Goal: Information Seeking & Learning: Learn about a topic

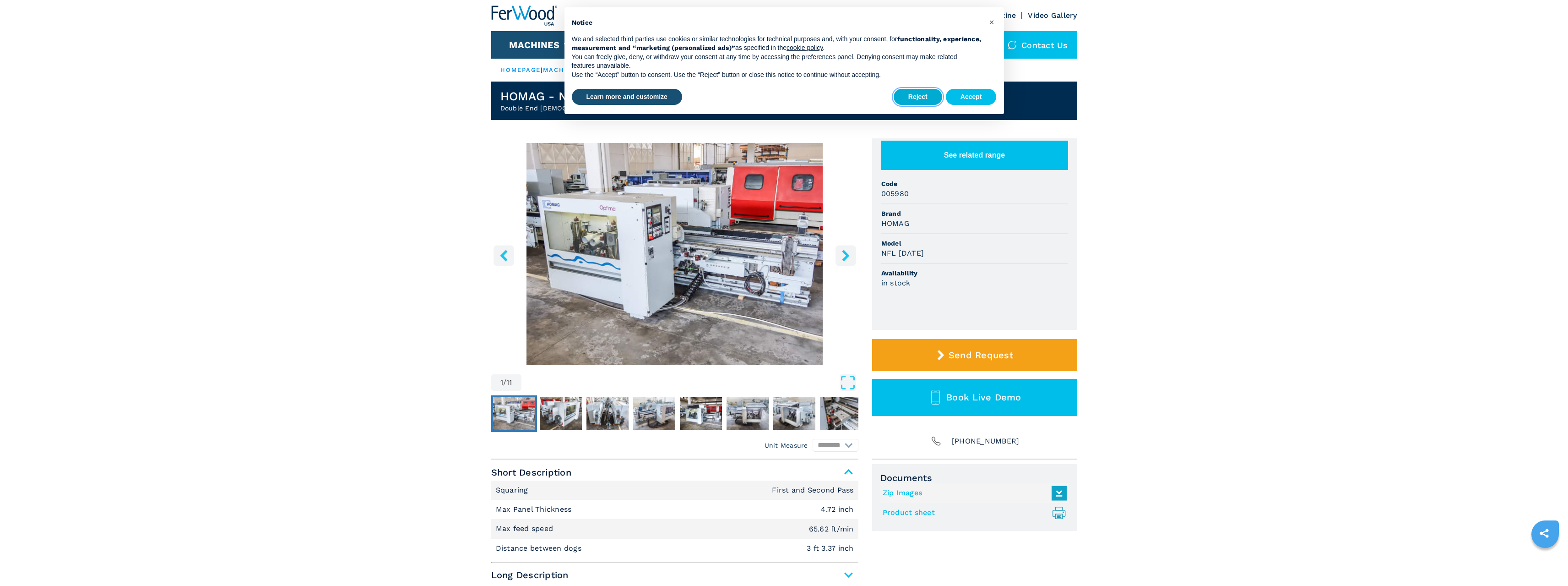
click at [919, 95] on button "Reject" at bounding box center [918, 97] width 48 height 17
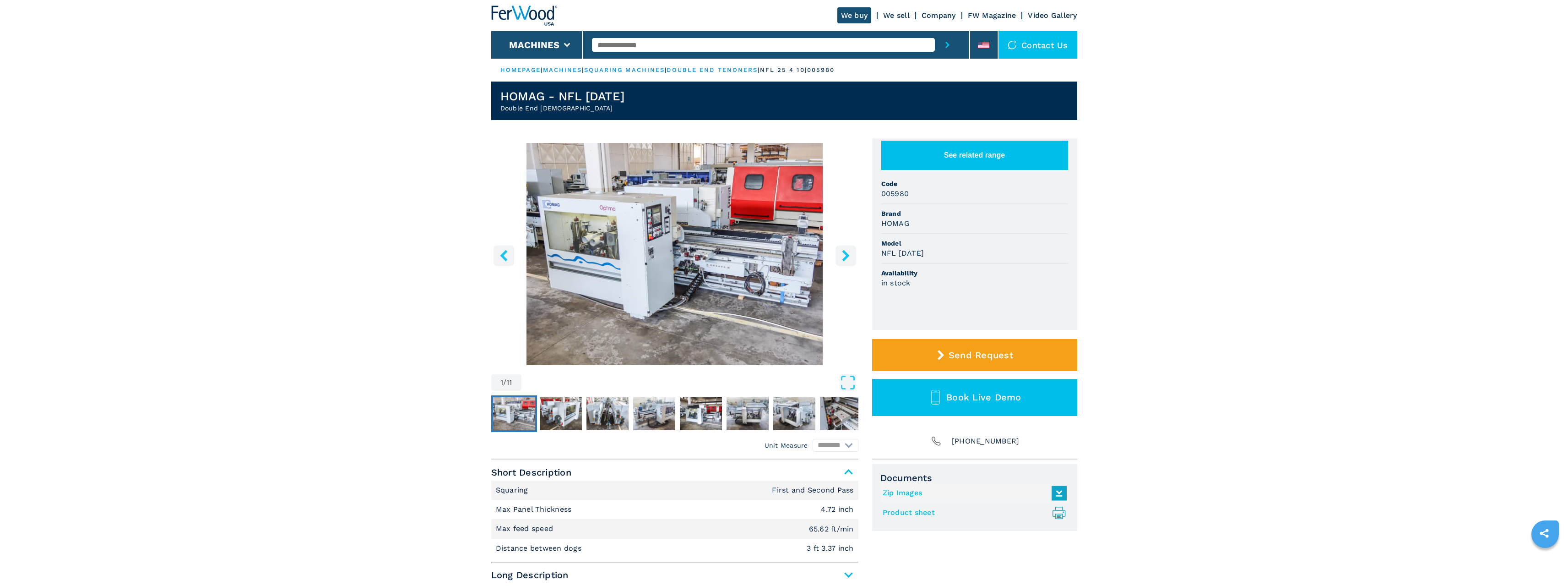
click at [673, 44] on input "text" at bounding box center [763, 45] width 343 height 13
paste input "**********"
type input "**********"
click at [952, 41] on button "submit-button" at bounding box center [947, 44] width 25 height 28
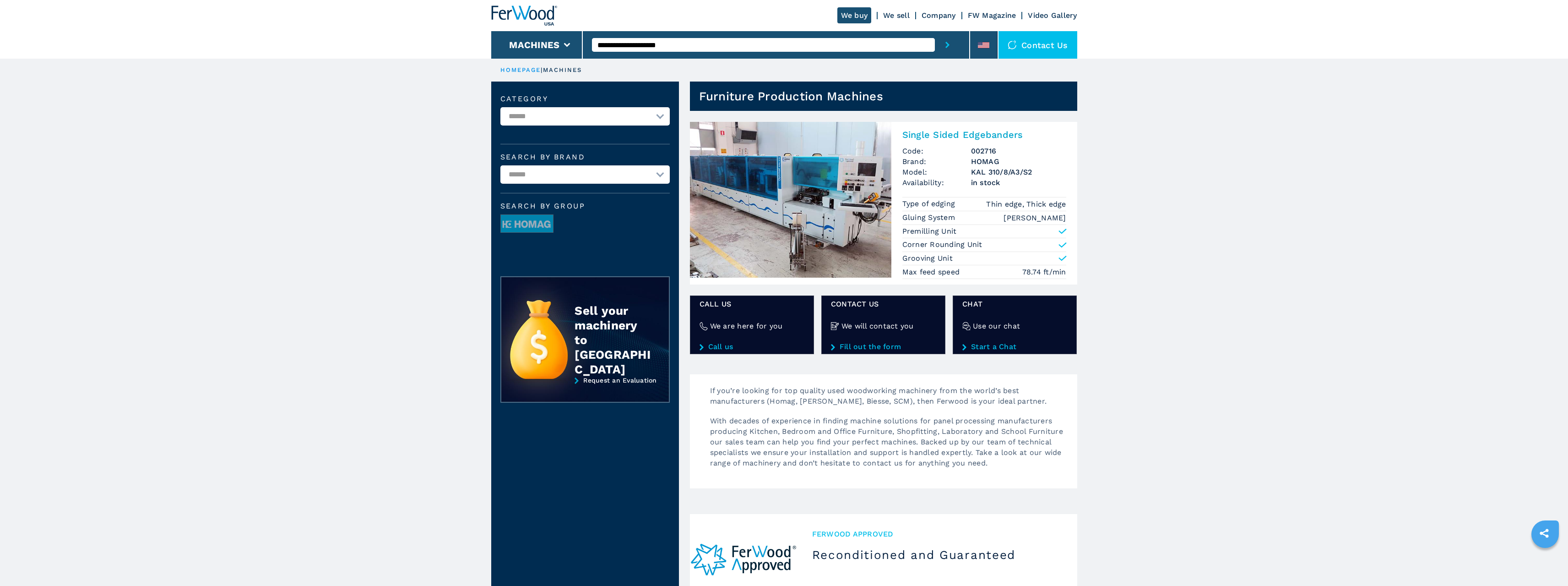
click at [960, 131] on h2 "Single Sided Edgebanders" at bounding box center [984, 135] width 164 height 11
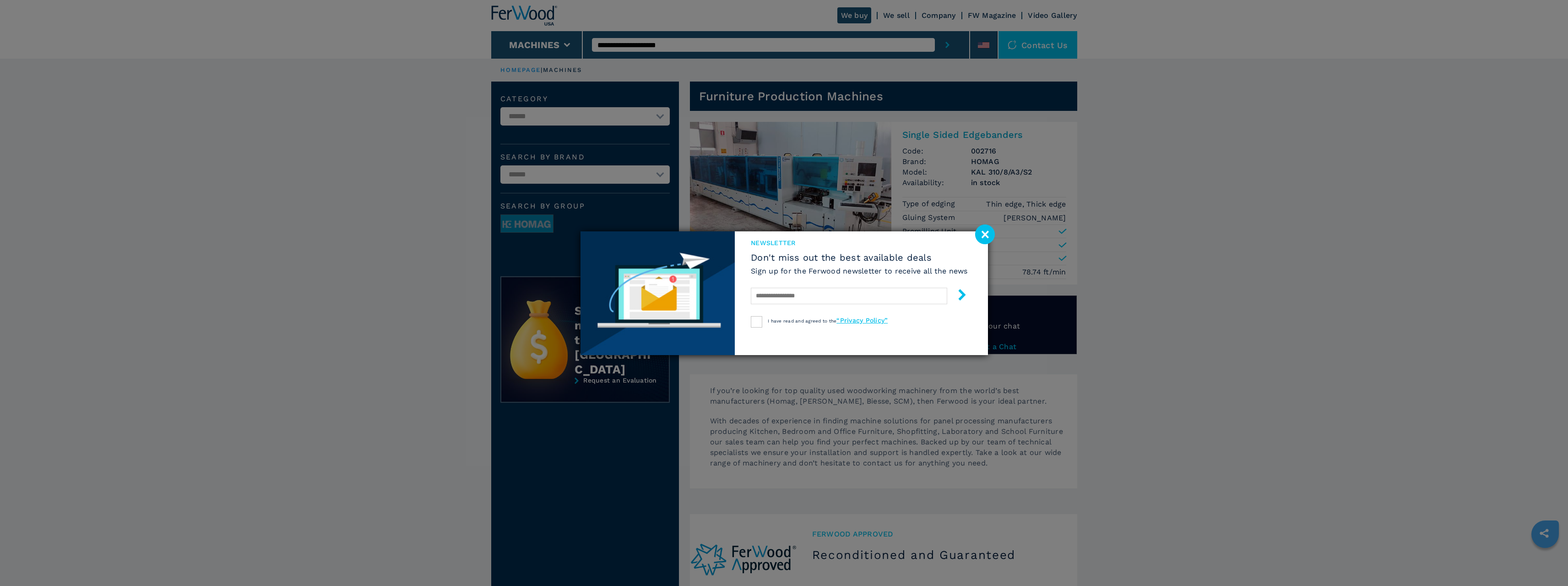
click at [988, 232] on image at bounding box center [984, 234] width 19 height 20
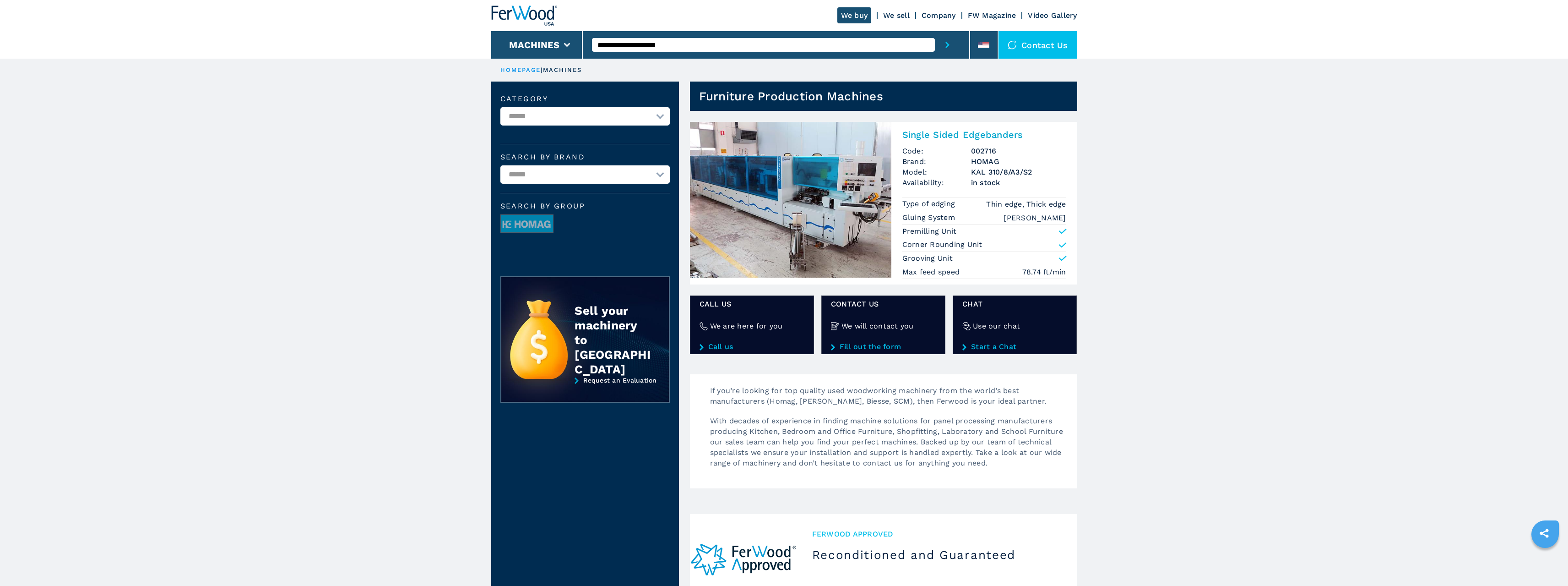
click at [804, 169] on img at bounding box center [791, 200] width 202 height 156
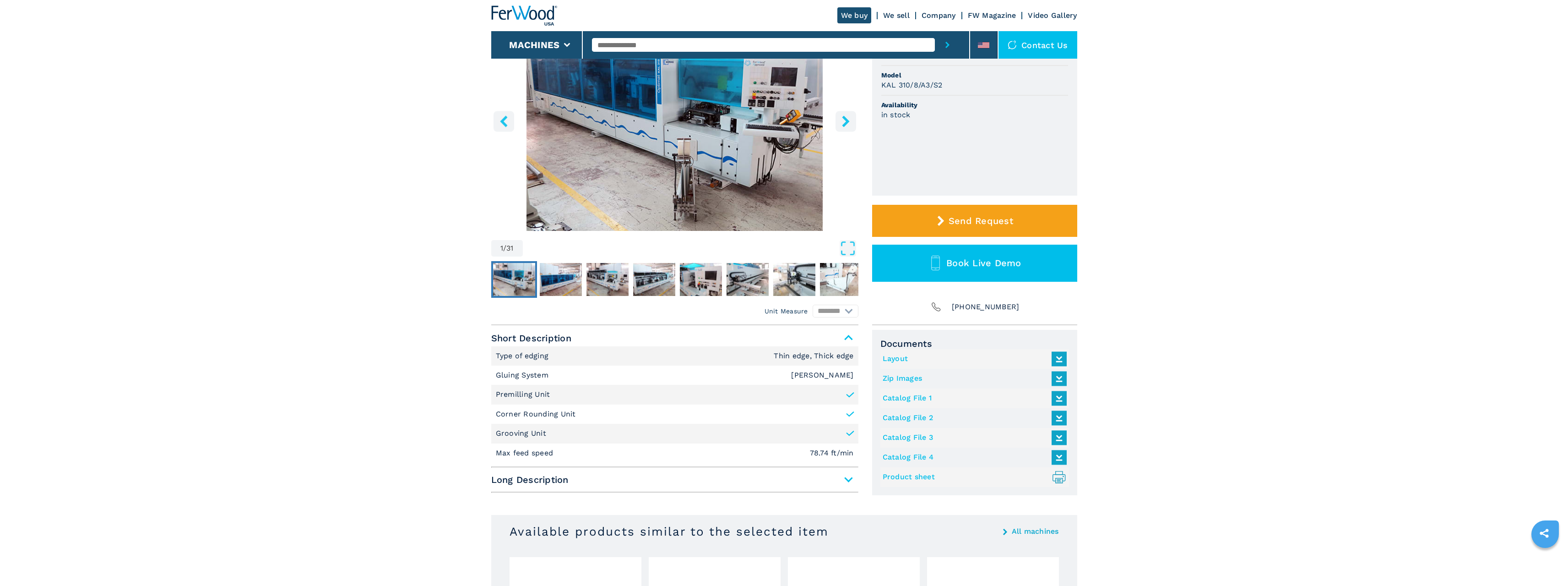
scroll to position [165, 0]
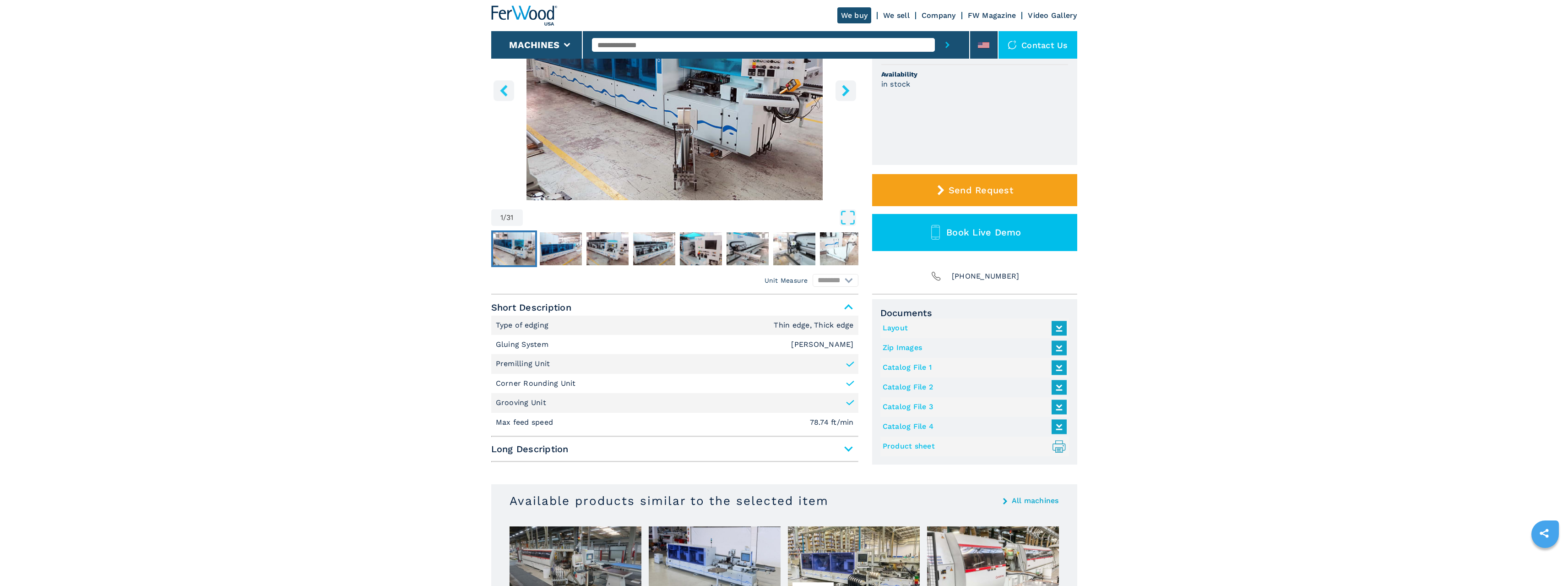
click at [847, 450] on span "Long Description" at bounding box center [675, 449] width 367 height 17
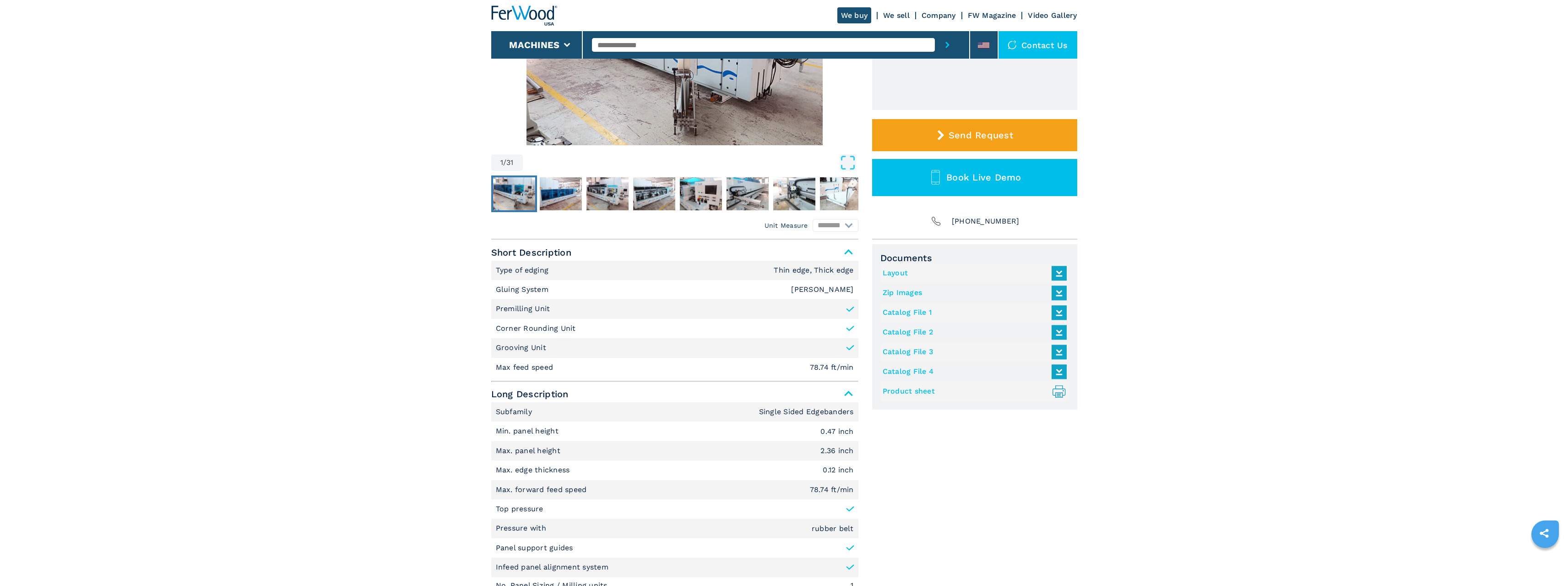
scroll to position [0, 0]
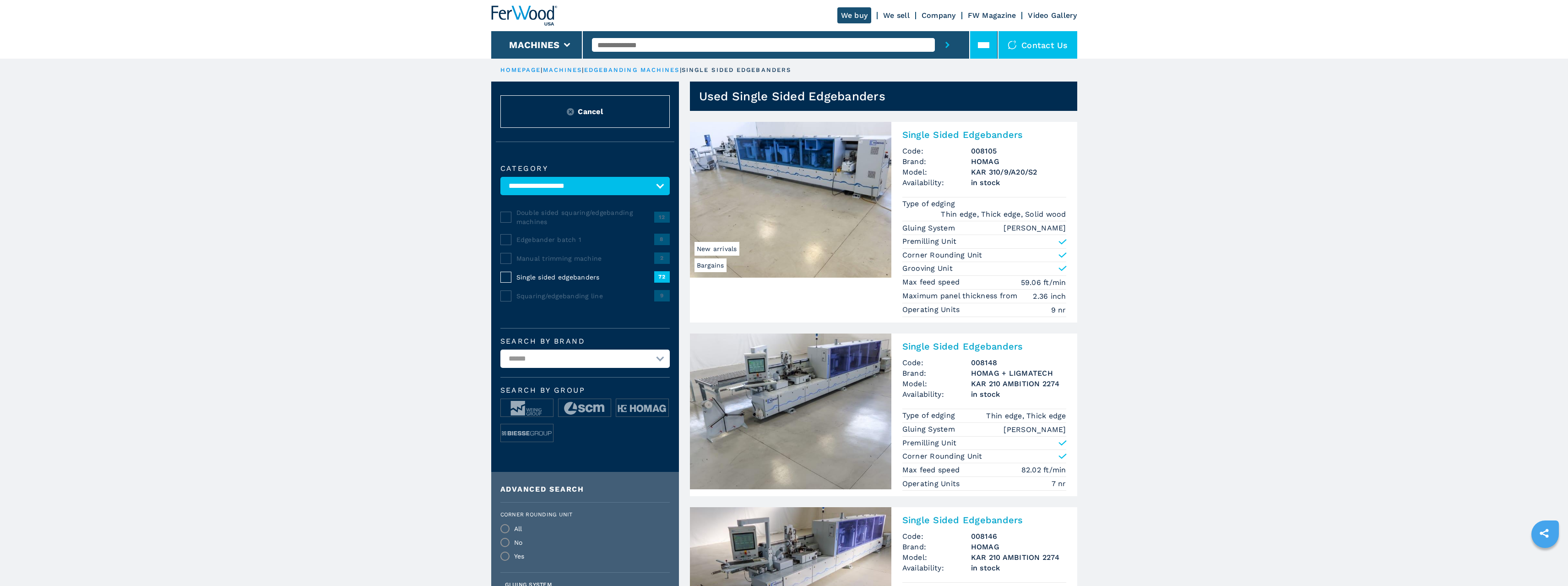
click at [983, 41] on icon at bounding box center [983, 45] width 11 height 11
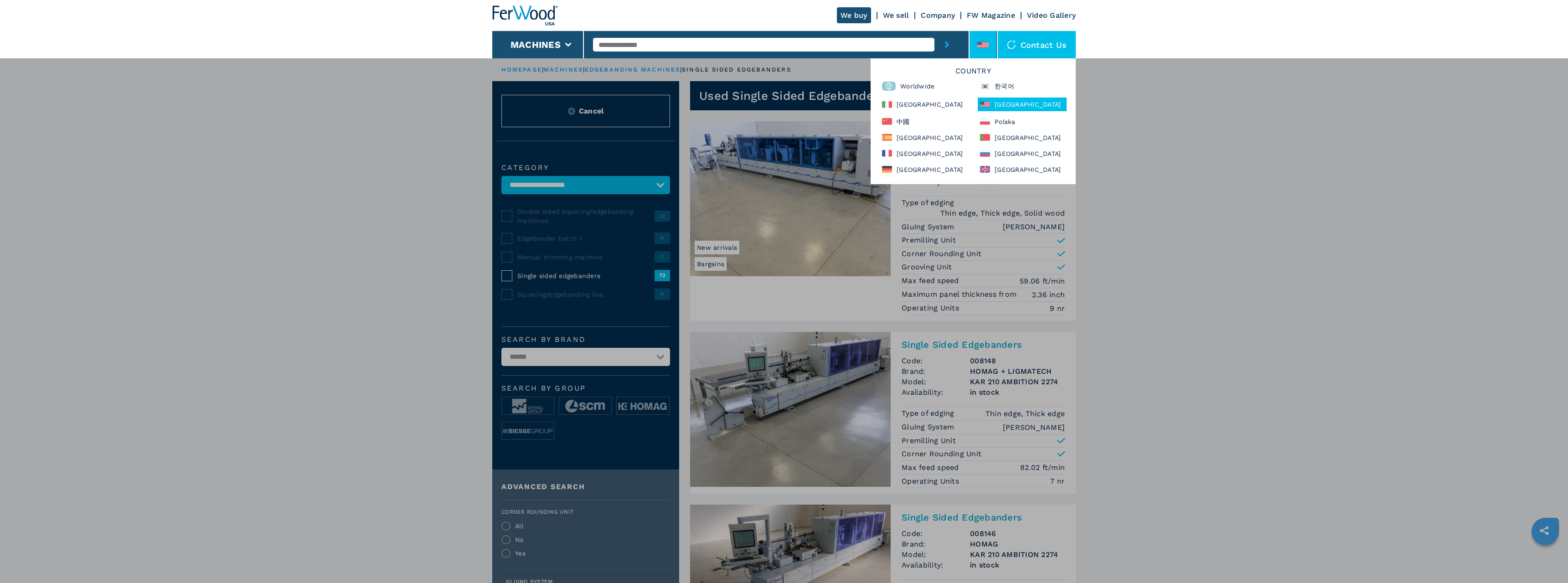
click at [1213, 144] on div "**********" at bounding box center [784, 349] width 1568 height 583
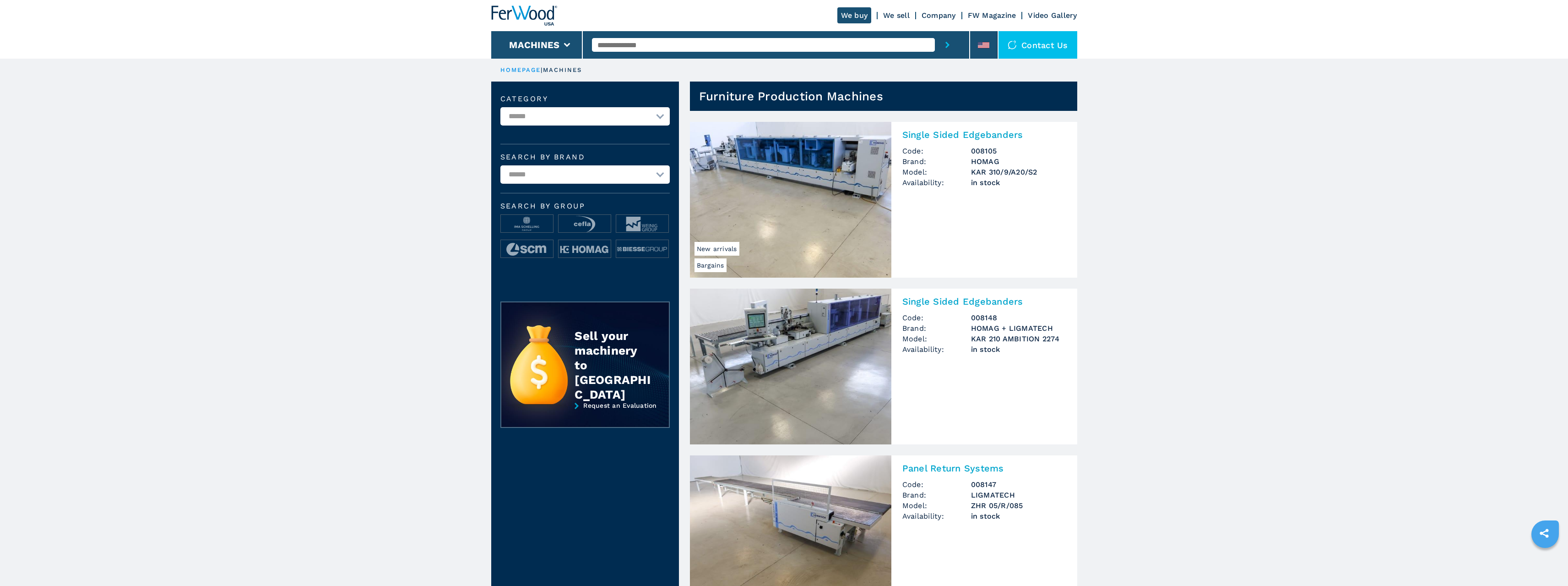
drag, startPoint x: 371, startPoint y: 401, endPoint x: 414, endPoint y: 392, distance: 43.9
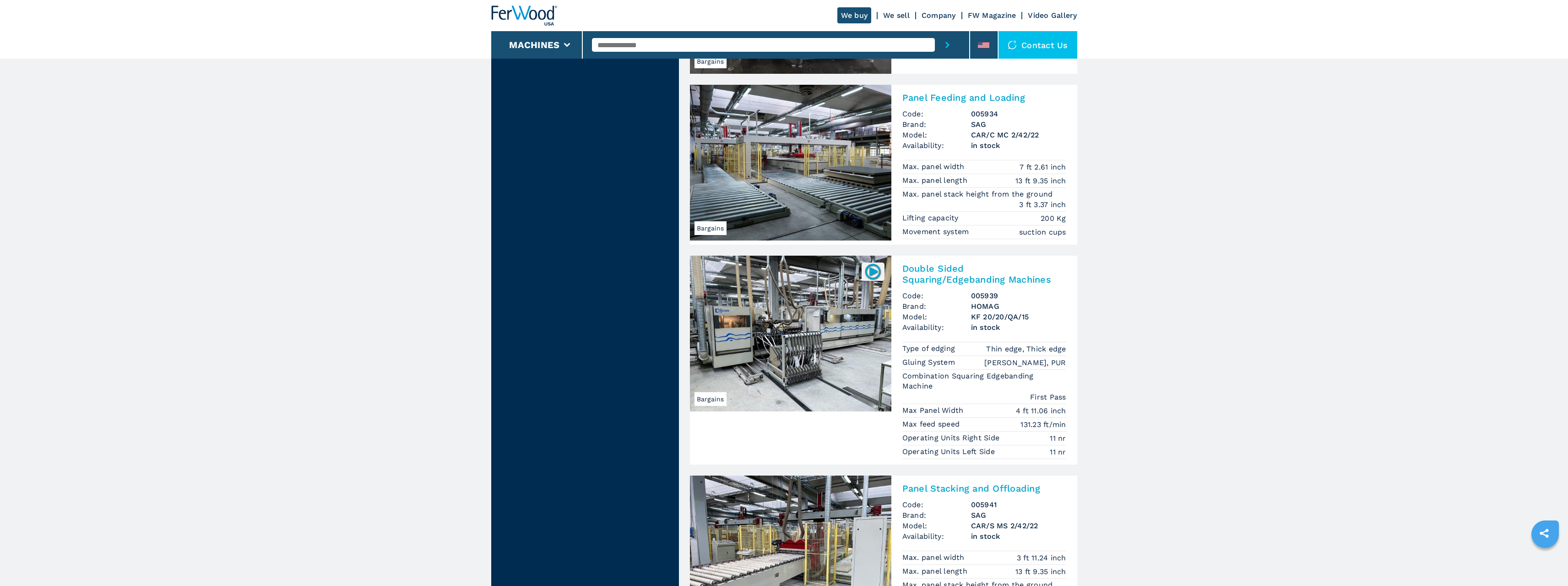
scroll to position [1712, 0]
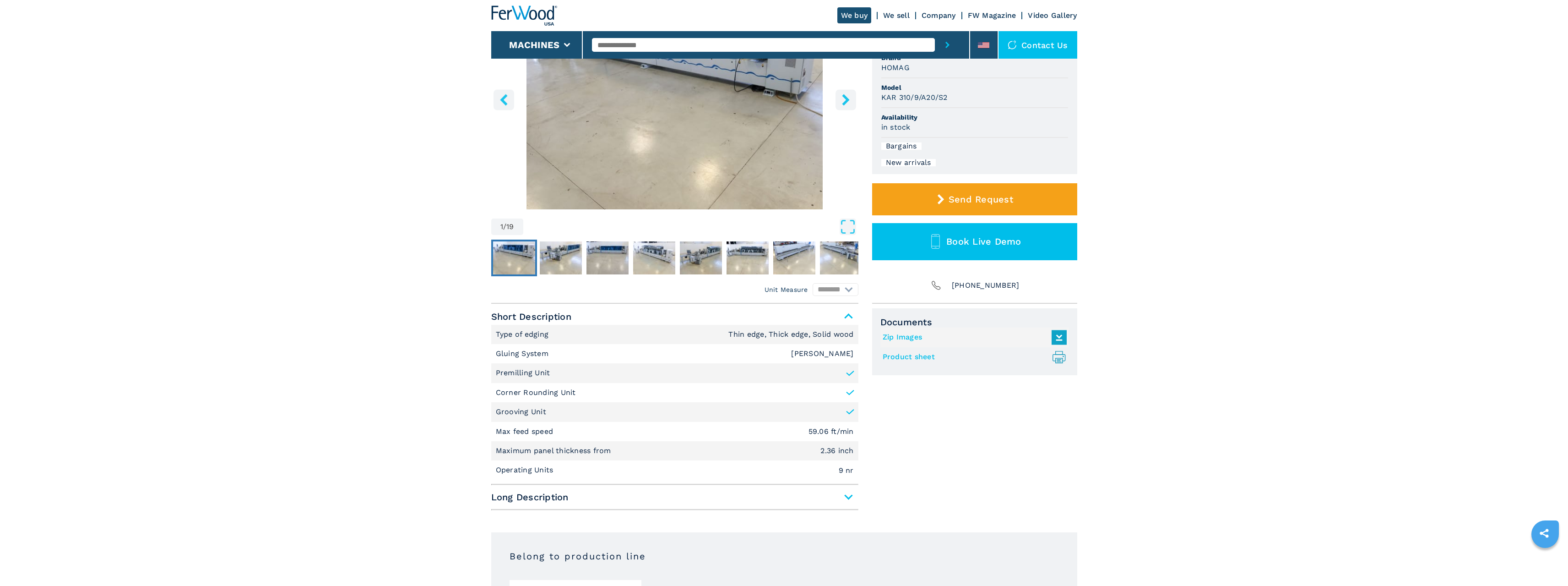
scroll to position [165, 0]
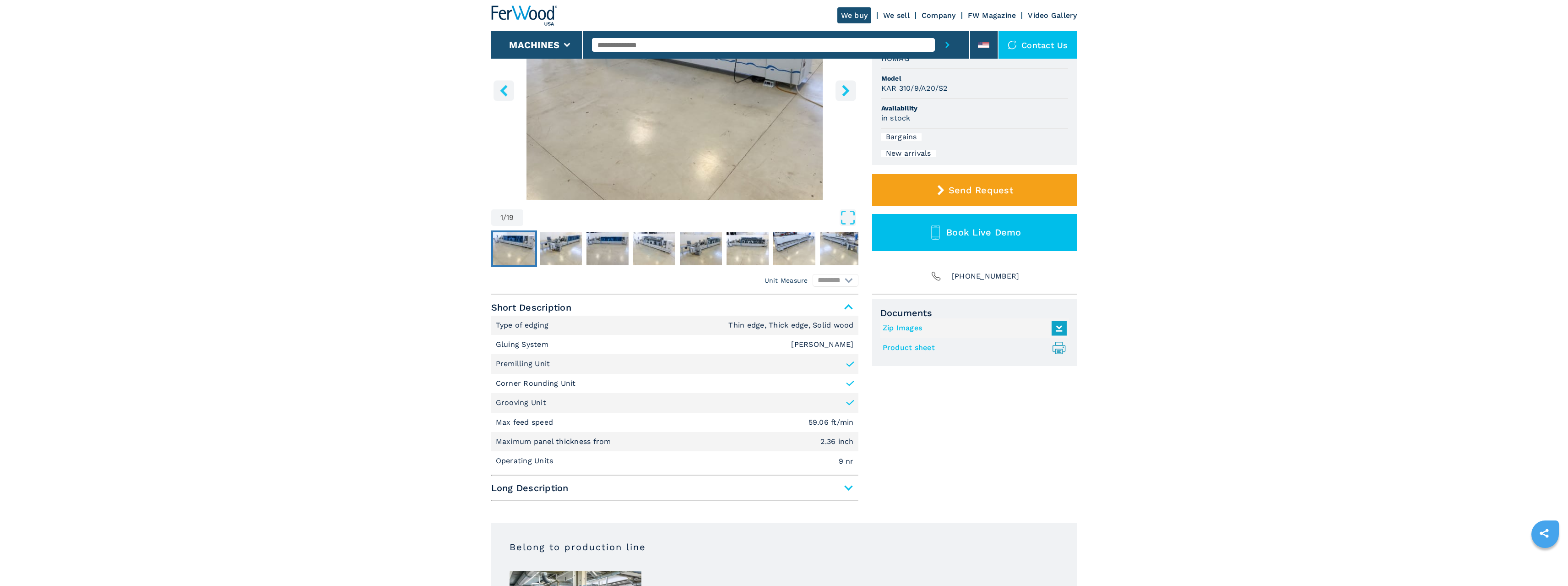
click at [846, 486] on span "Long Description" at bounding box center [675, 488] width 367 height 17
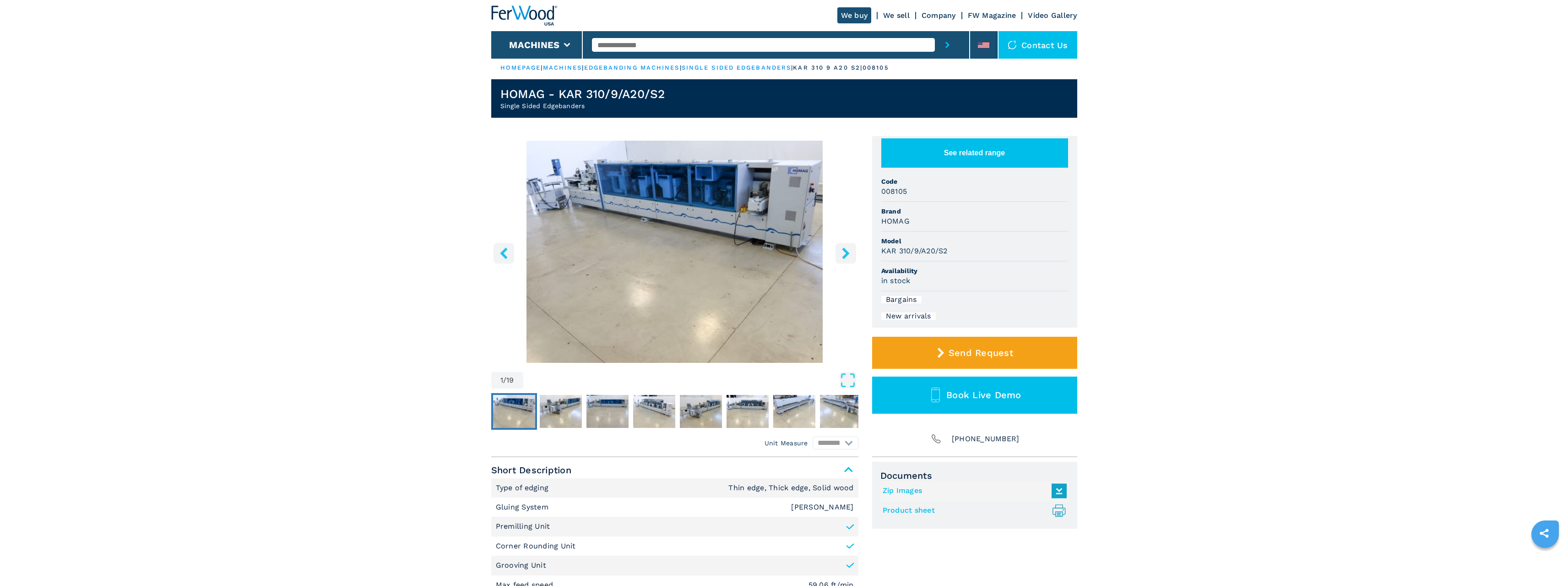
scroll to position [0, 0]
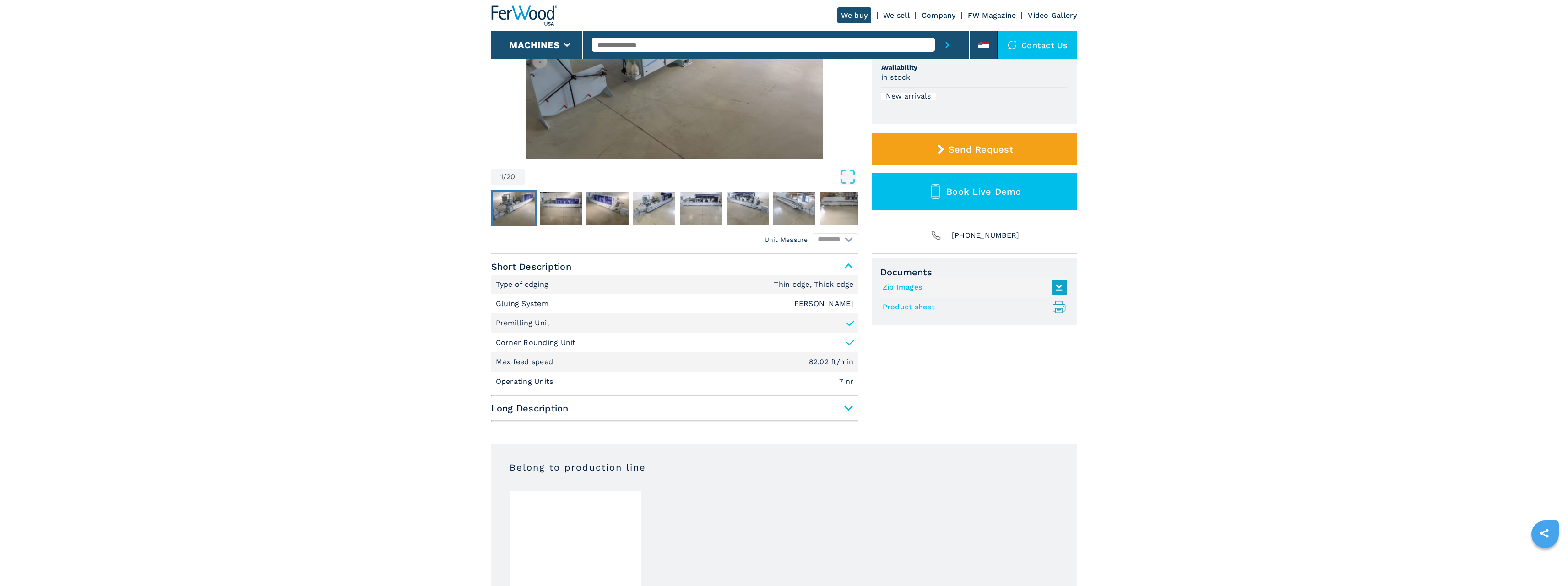
scroll to position [275, 0]
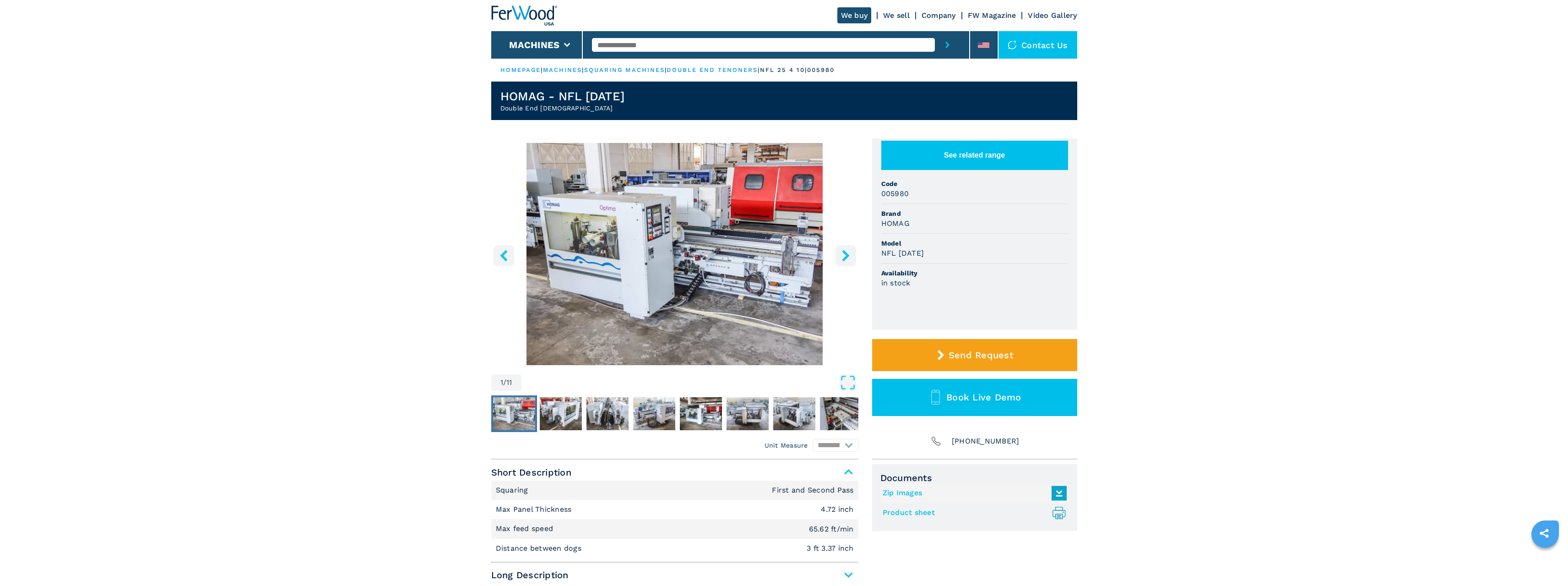
drag, startPoint x: 560, startPoint y: 98, endPoint x: 633, endPoint y: 92, distance: 73.2
click at [633, 92] on header "HOMAG - NFL 25/4/10 Double End Tenoners" at bounding box center [785, 100] width 586 height 38
copy h1 "NFL 25/4/10"
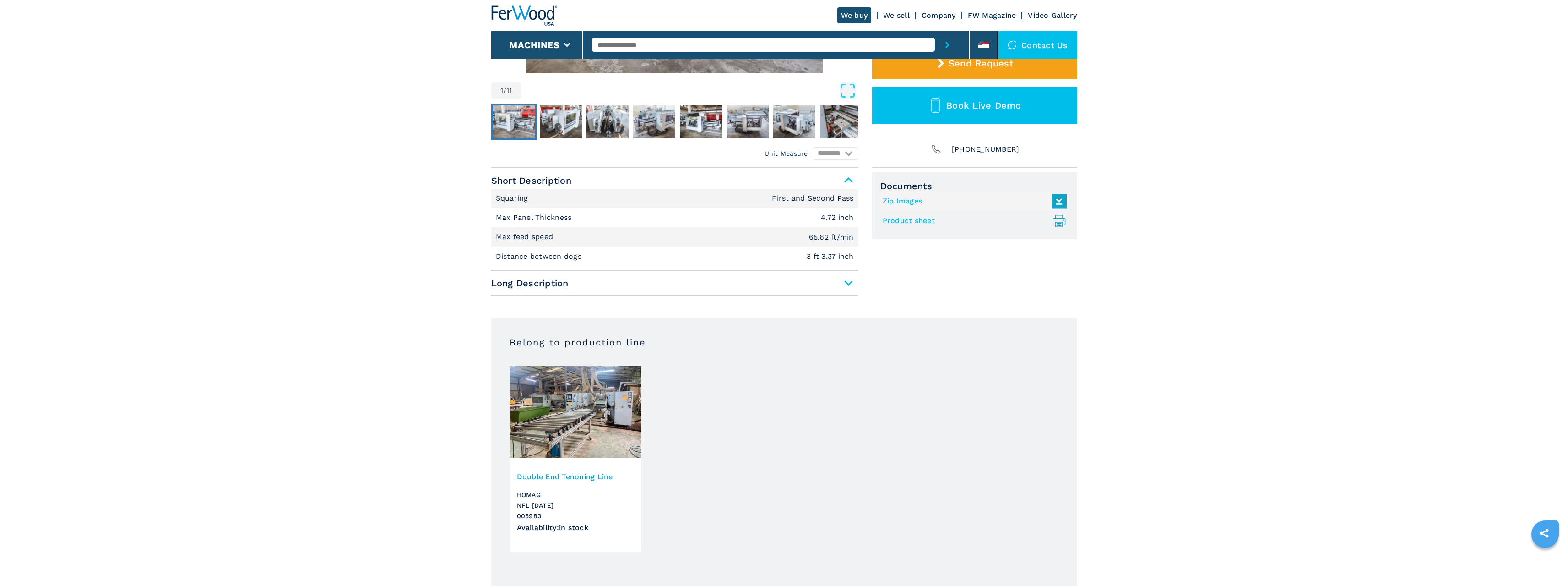
scroll to position [330, 0]
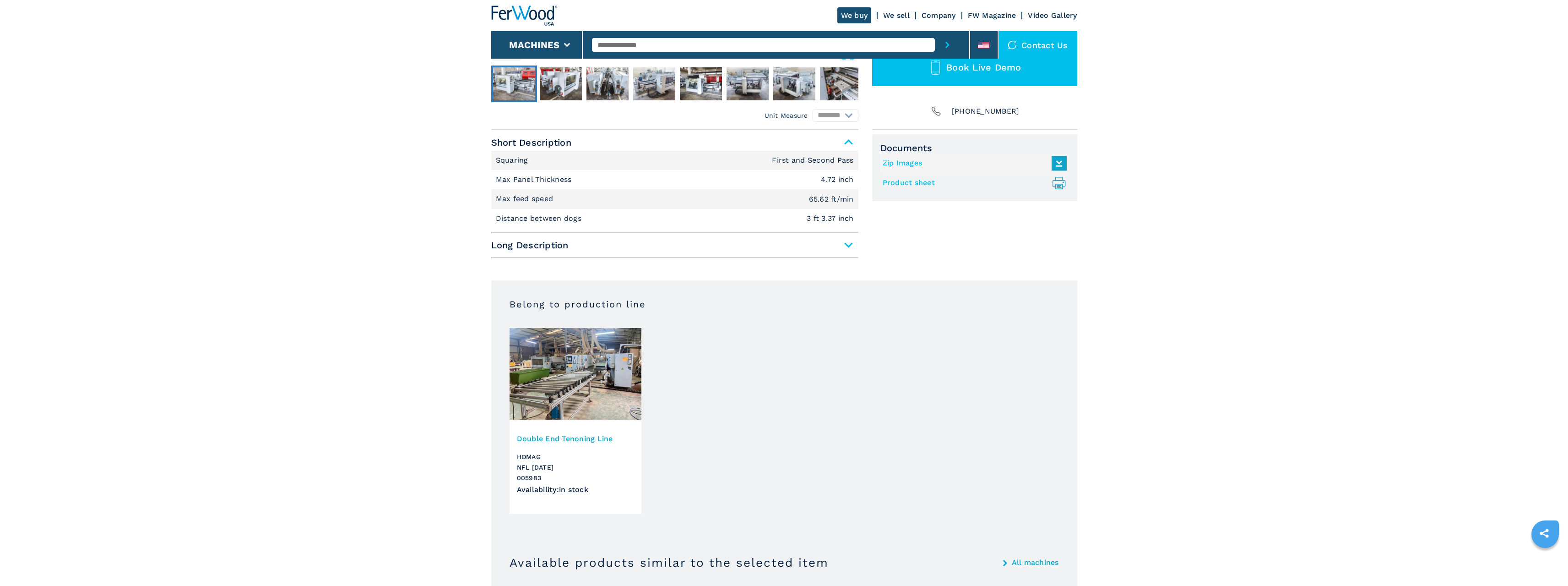
click at [292, 330] on main "HOMEPAGE | machines | squaring machines | double end tenoners | nfl 25 4 10 | 0…" at bounding box center [784, 319] width 1568 height 1297
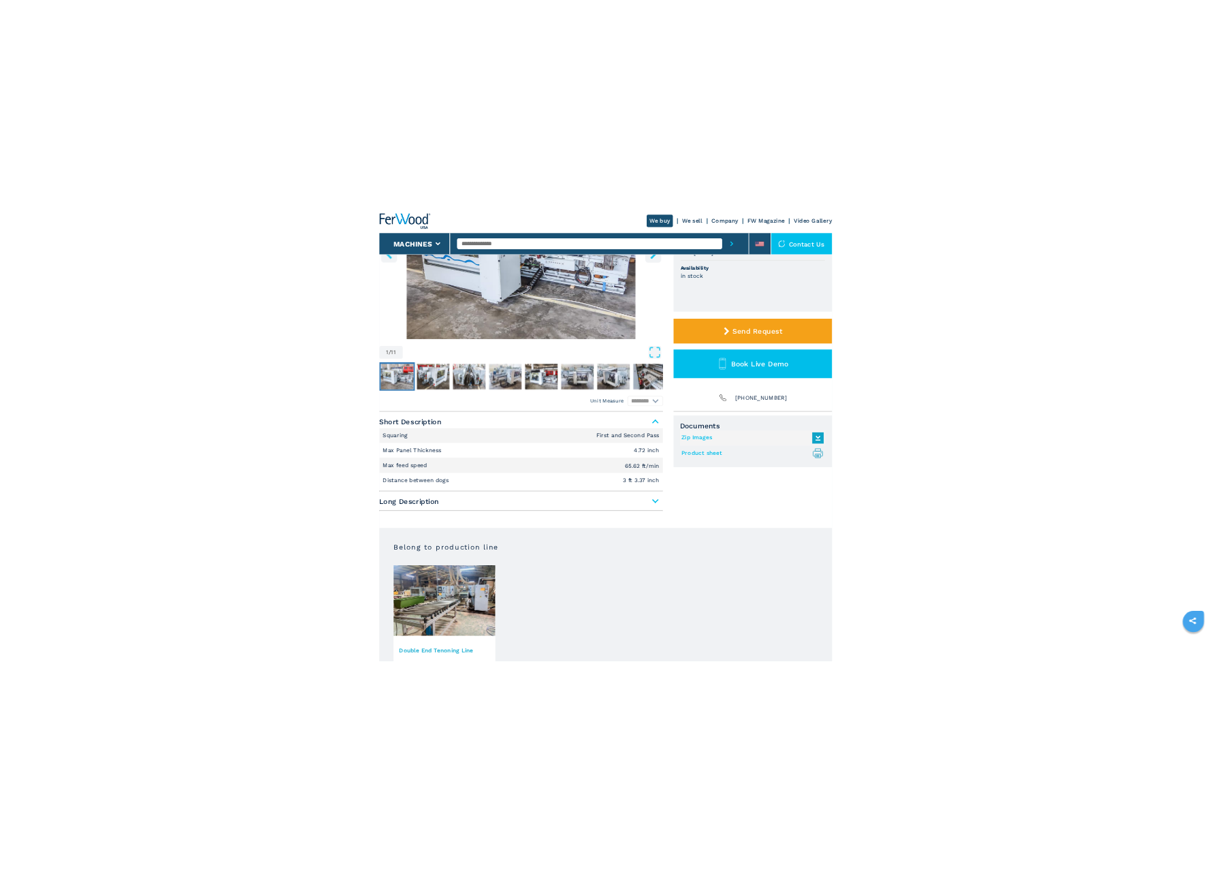
scroll to position [0, 0]
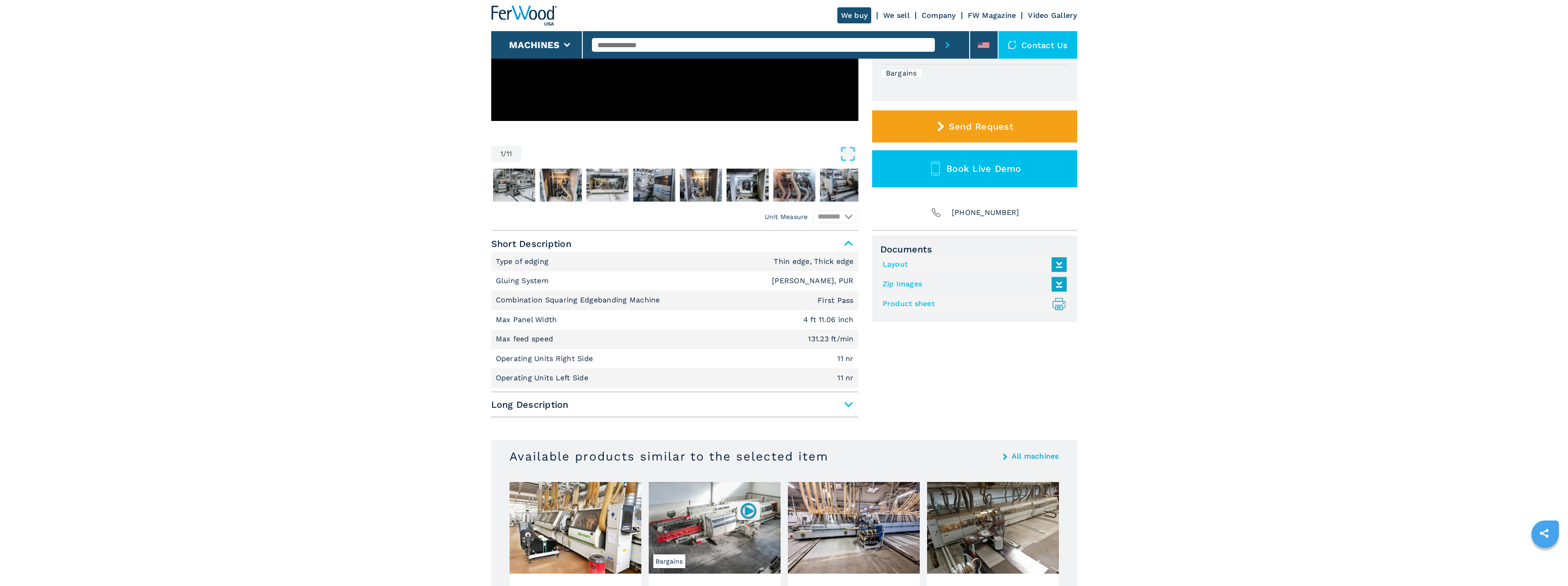
scroll to position [275, 0]
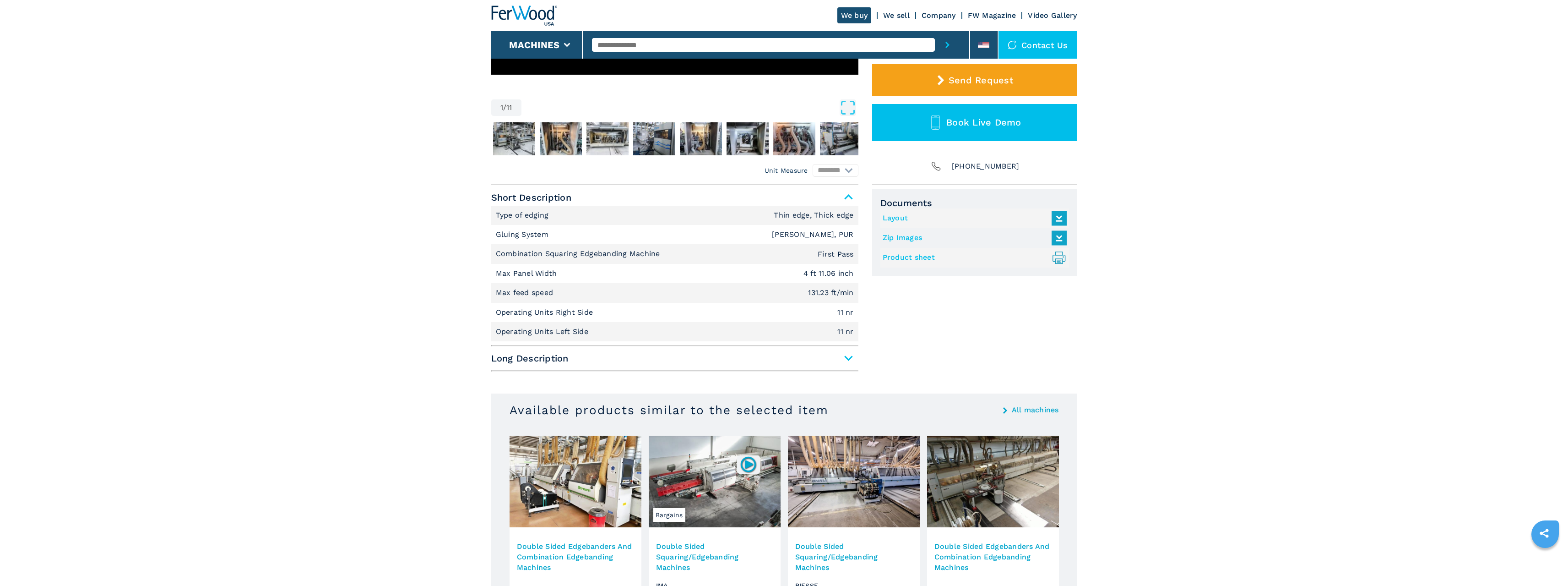
click at [342, 304] on main "HOMEPAGE | machines | edgebanding machines | double sided squaringedgebanding m…" at bounding box center [784, 270] width 1568 height 1092
click at [836, 354] on span "Long Description" at bounding box center [675, 358] width 367 height 17
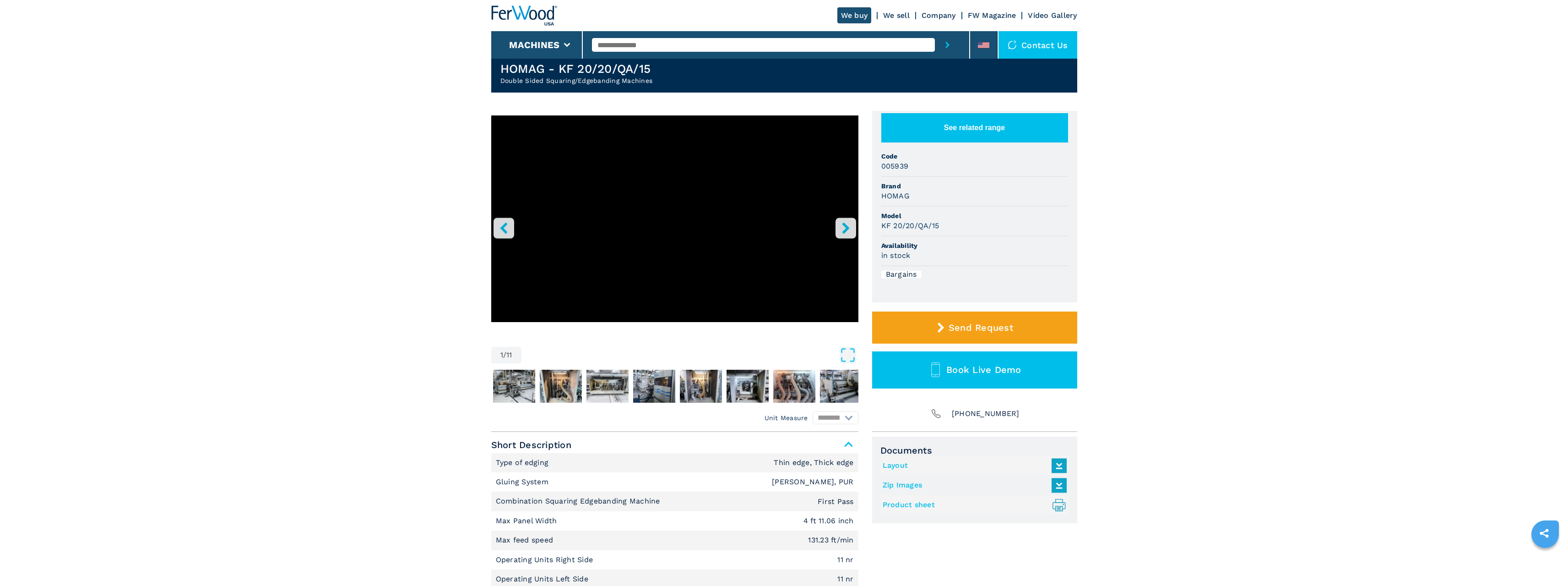
scroll to position [0, 0]
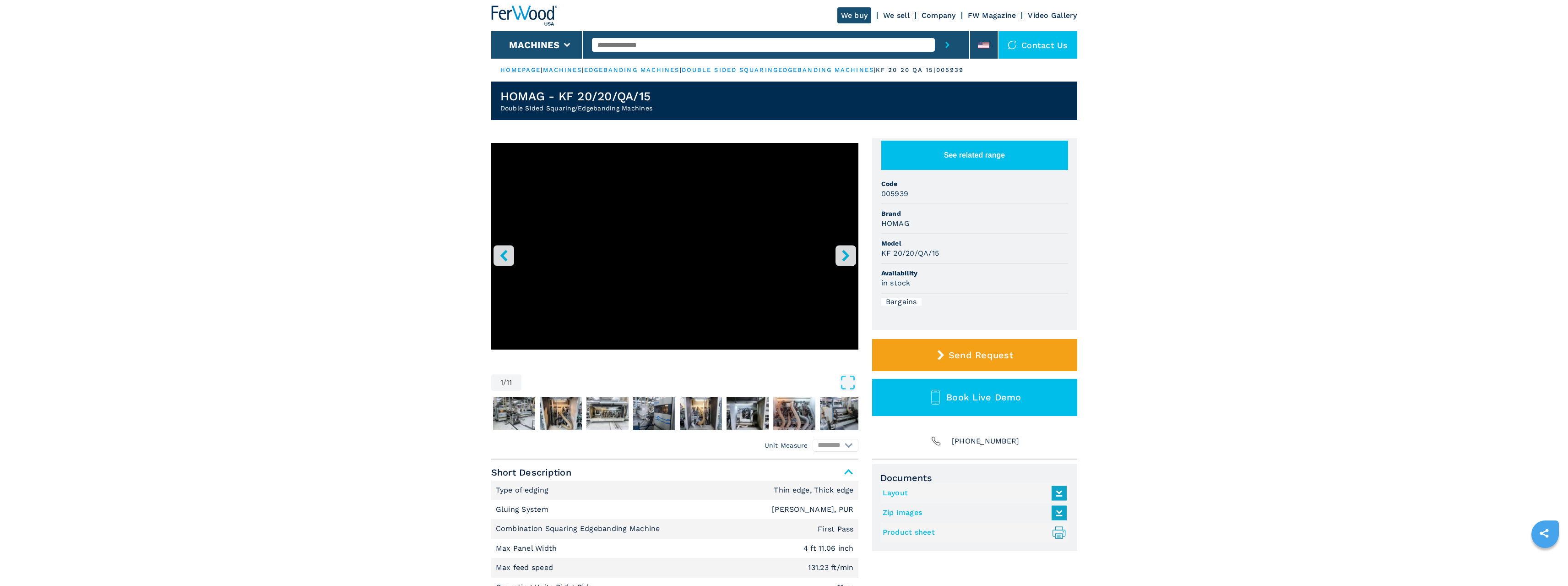
click at [658, 516] on li "Gluing System EVA Hotmelt, PUR" at bounding box center [675, 509] width 367 height 20
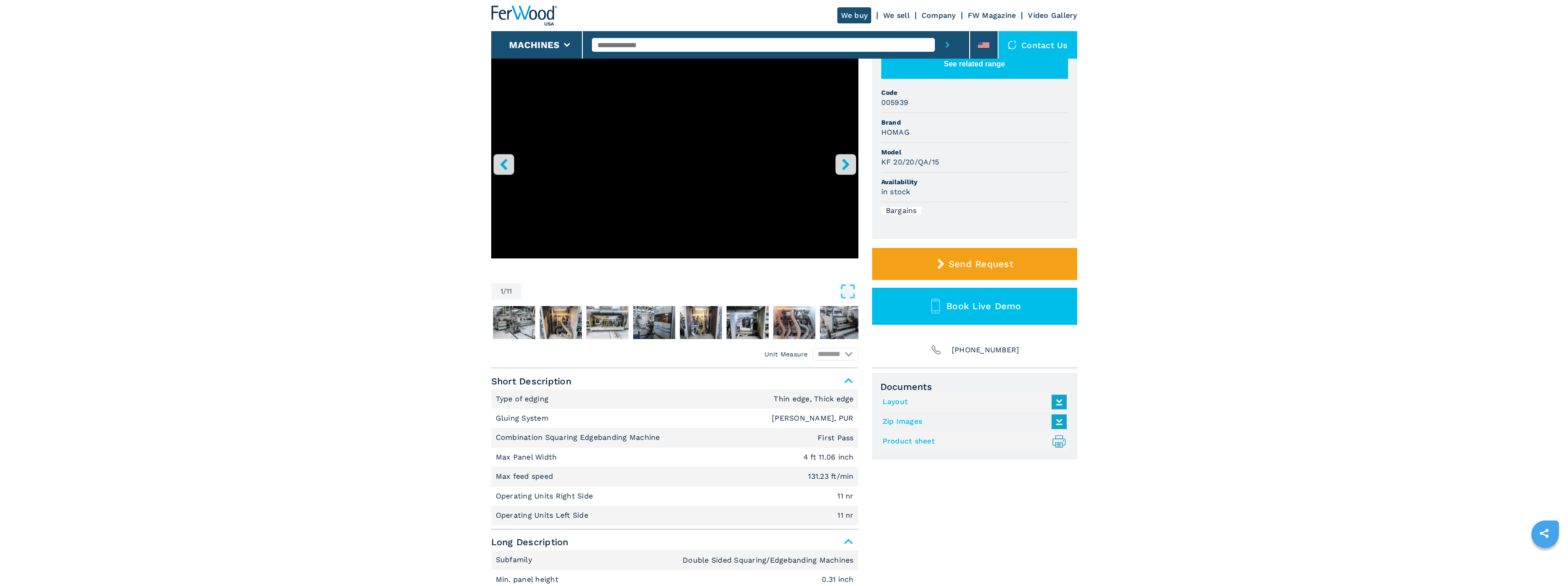
scroll to position [110, 0]
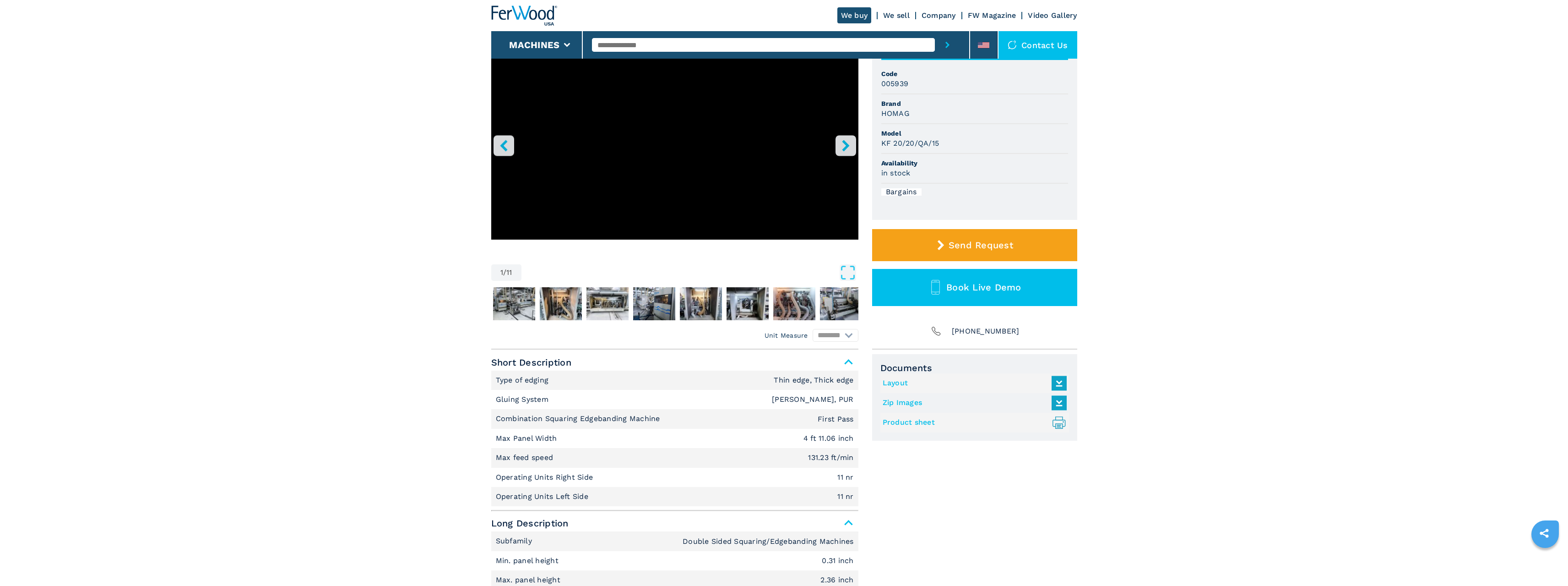
click at [619, 450] on li "Max feed speed 131.23 ft/min" at bounding box center [675, 457] width 367 height 20
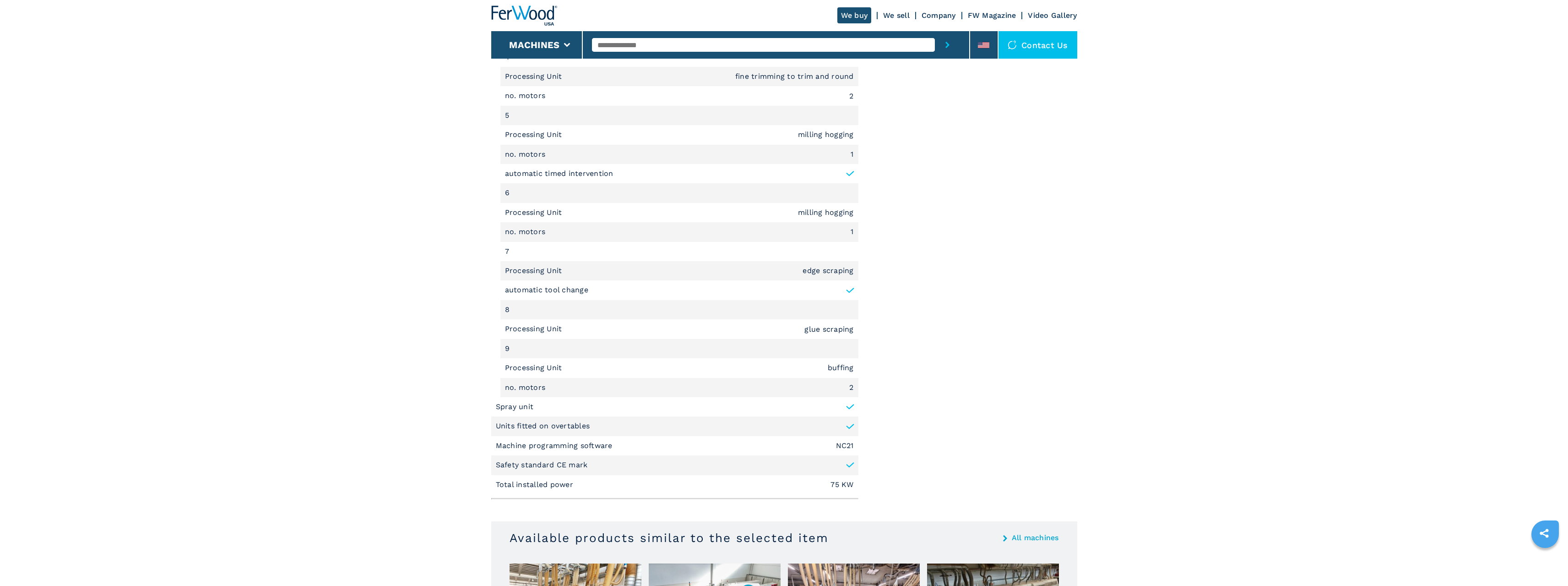
scroll to position [1264, 0]
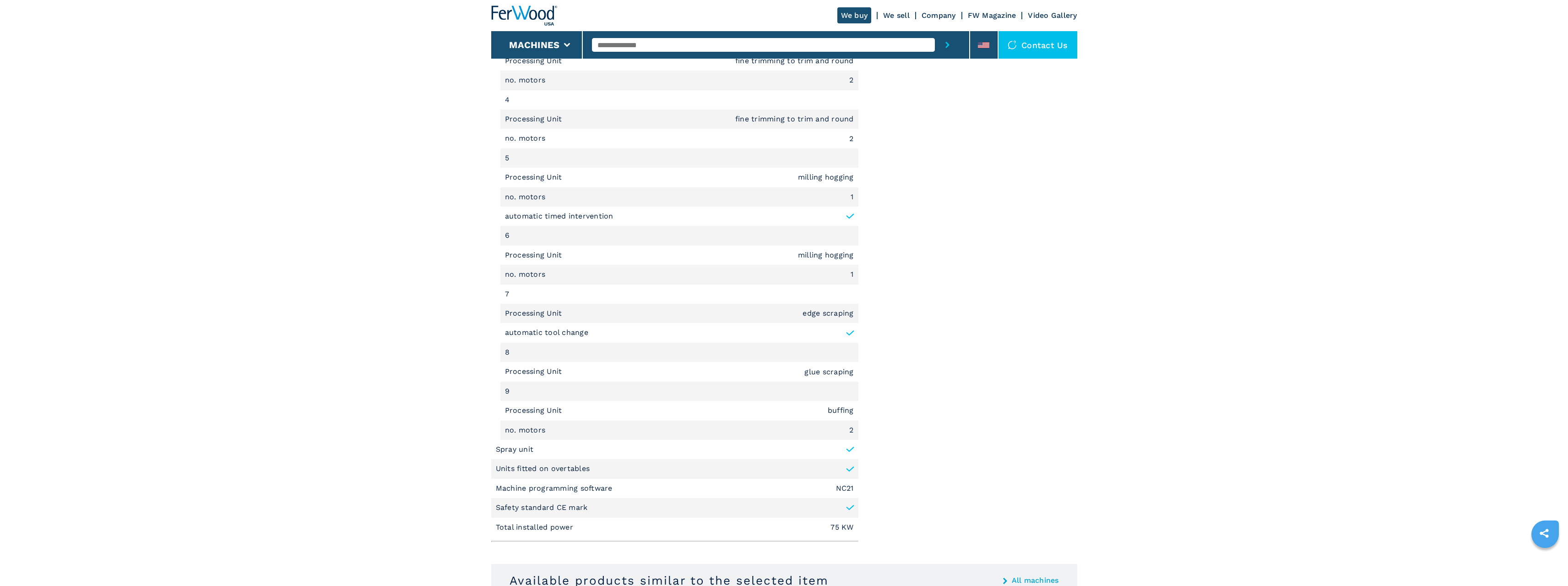
click at [592, 408] on li "Processing Unit buffing" at bounding box center [679, 410] width 358 height 20
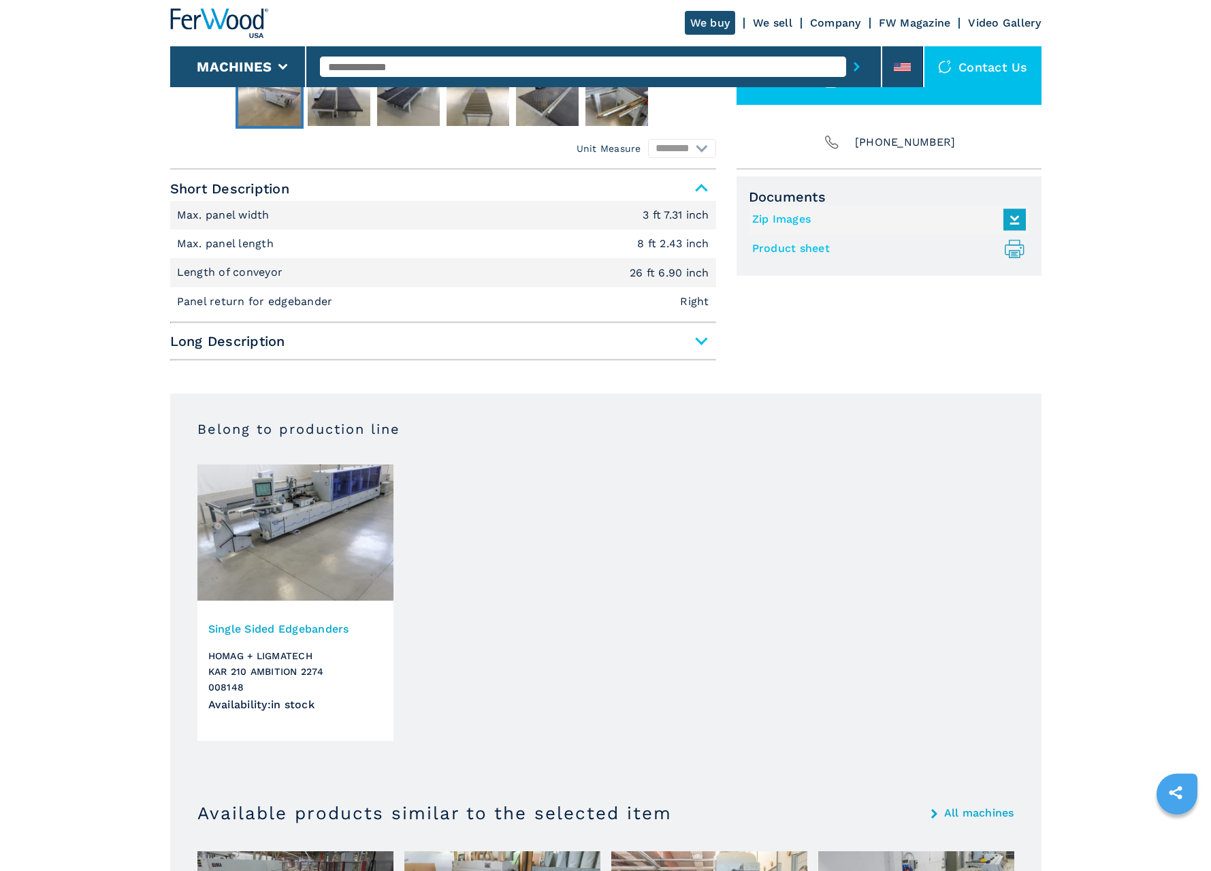
scroll to position [245, 0]
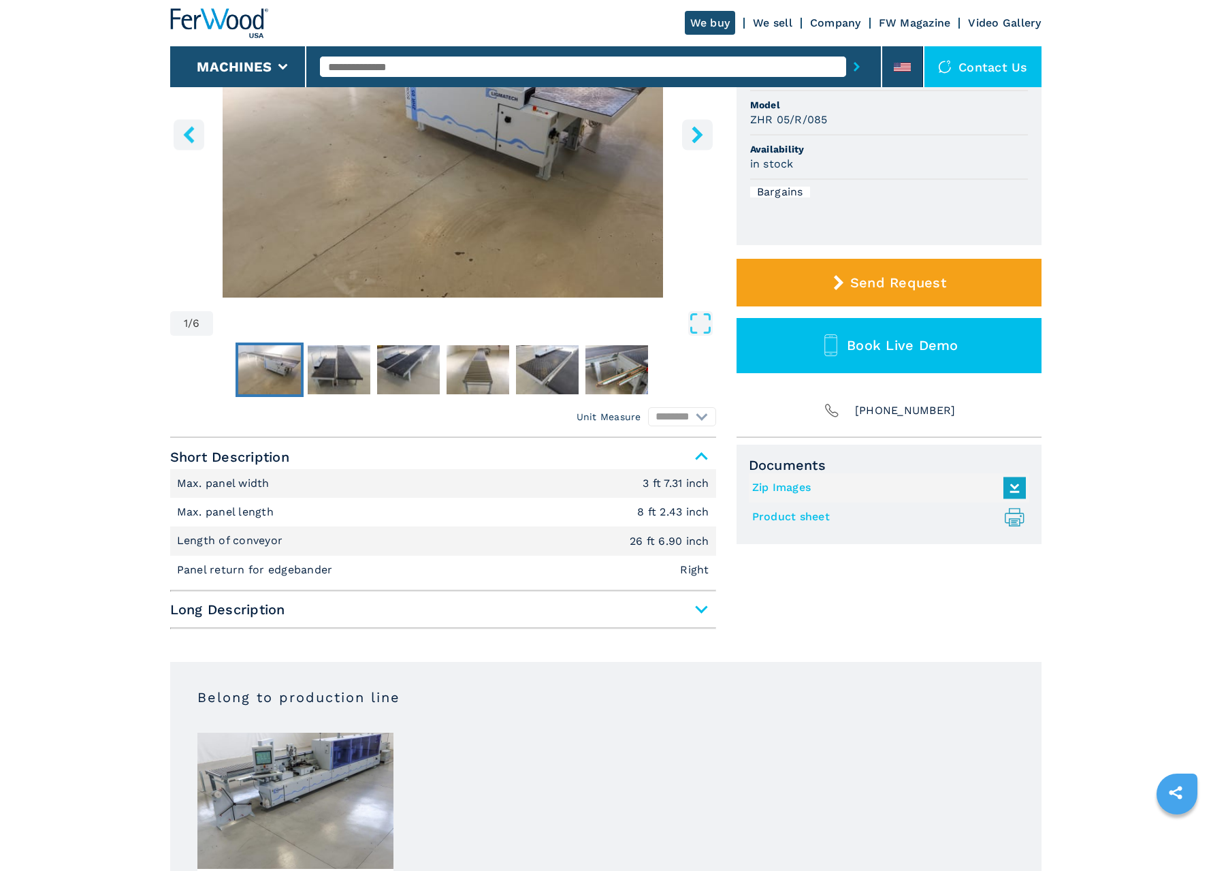
click at [1092, 350] on main "HOMEPAGE | machines | automation | panel return systems | zhr 05 r 085 | 008147…" at bounding box center [605, 705] width 1211 height 1900
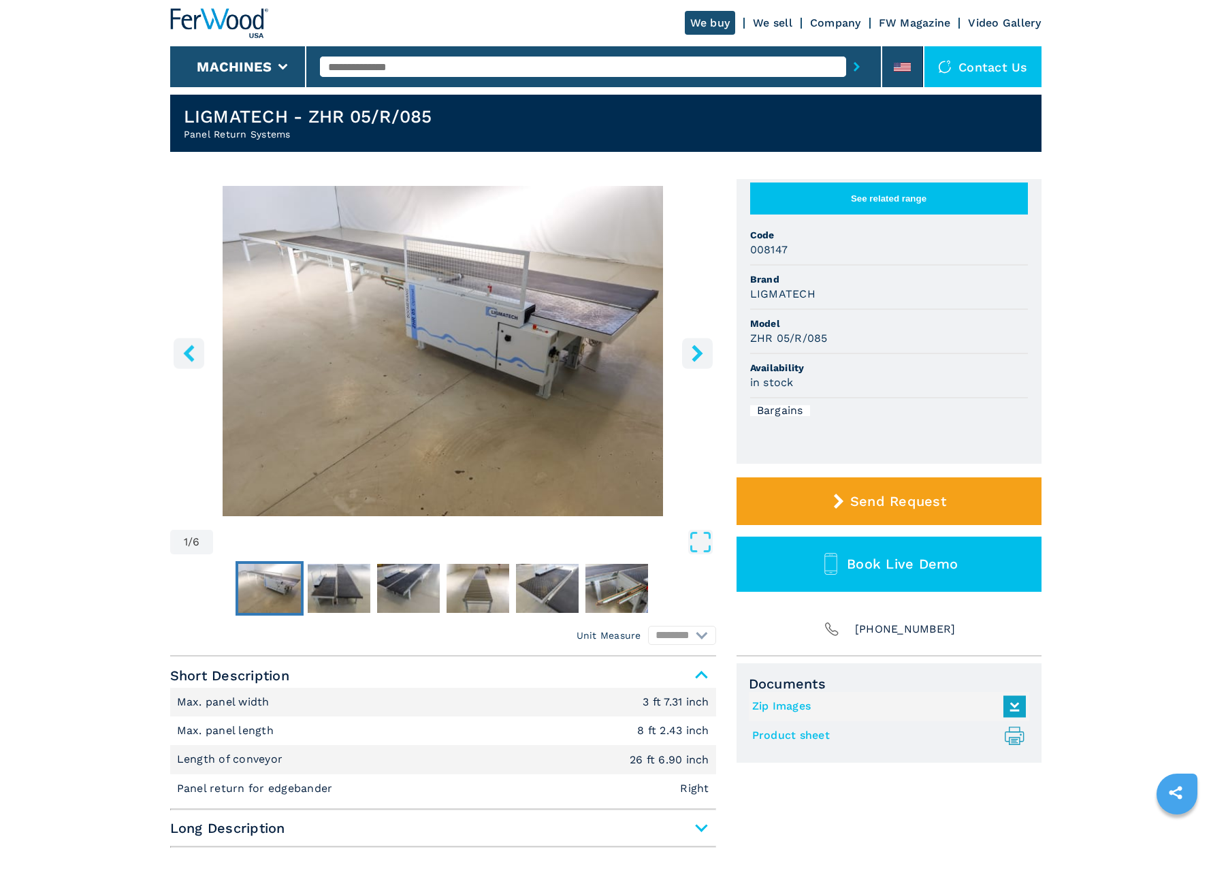
scroll to position [0, 0]
